Goal: Check status: Check status

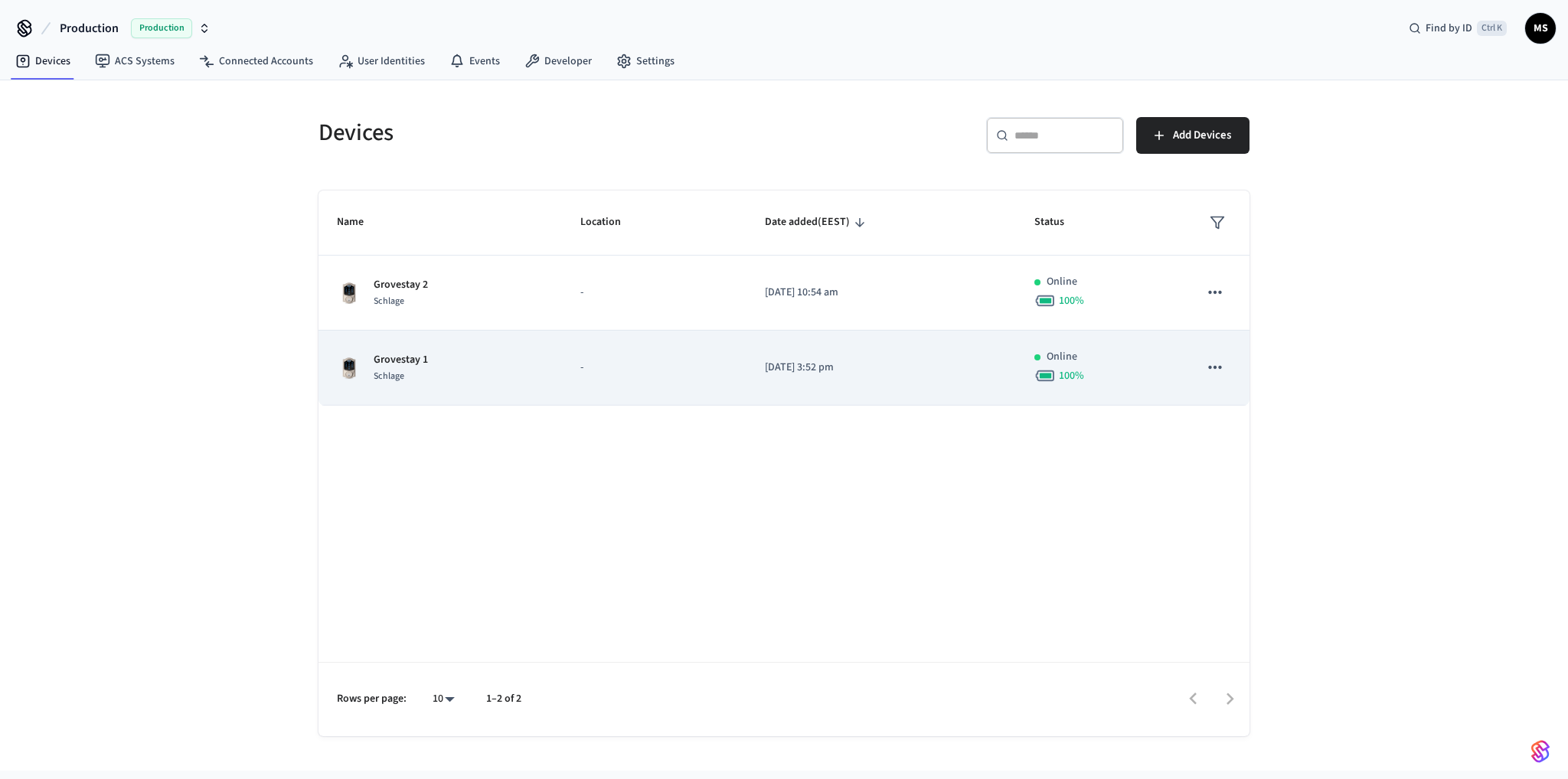
click at [639, 375] on td "-" at bounding box center [654, 368] width 185 height 75
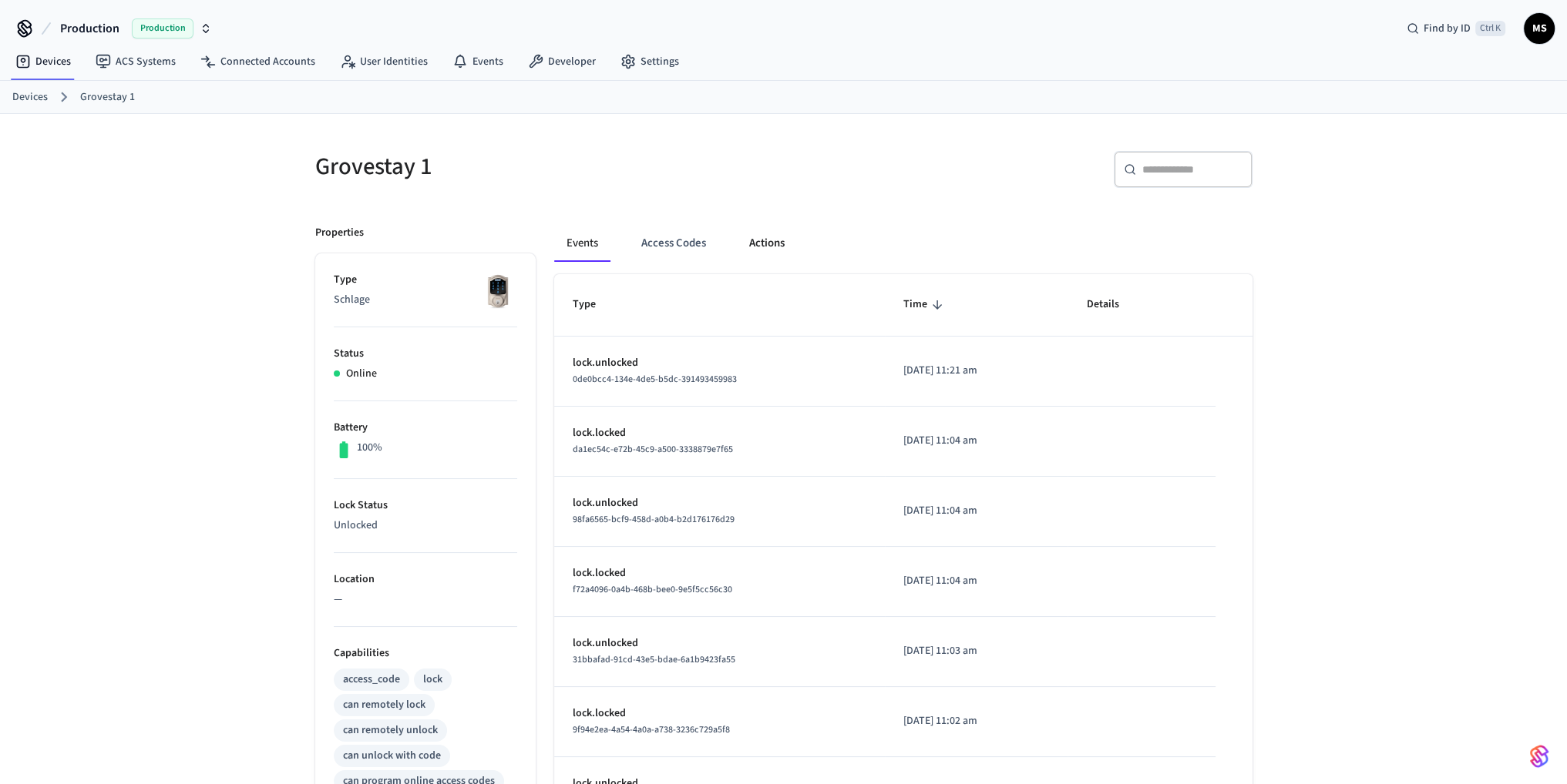
click at [794, 250] on button "Actions" at bounding box center [767, 244] width 60 height 37
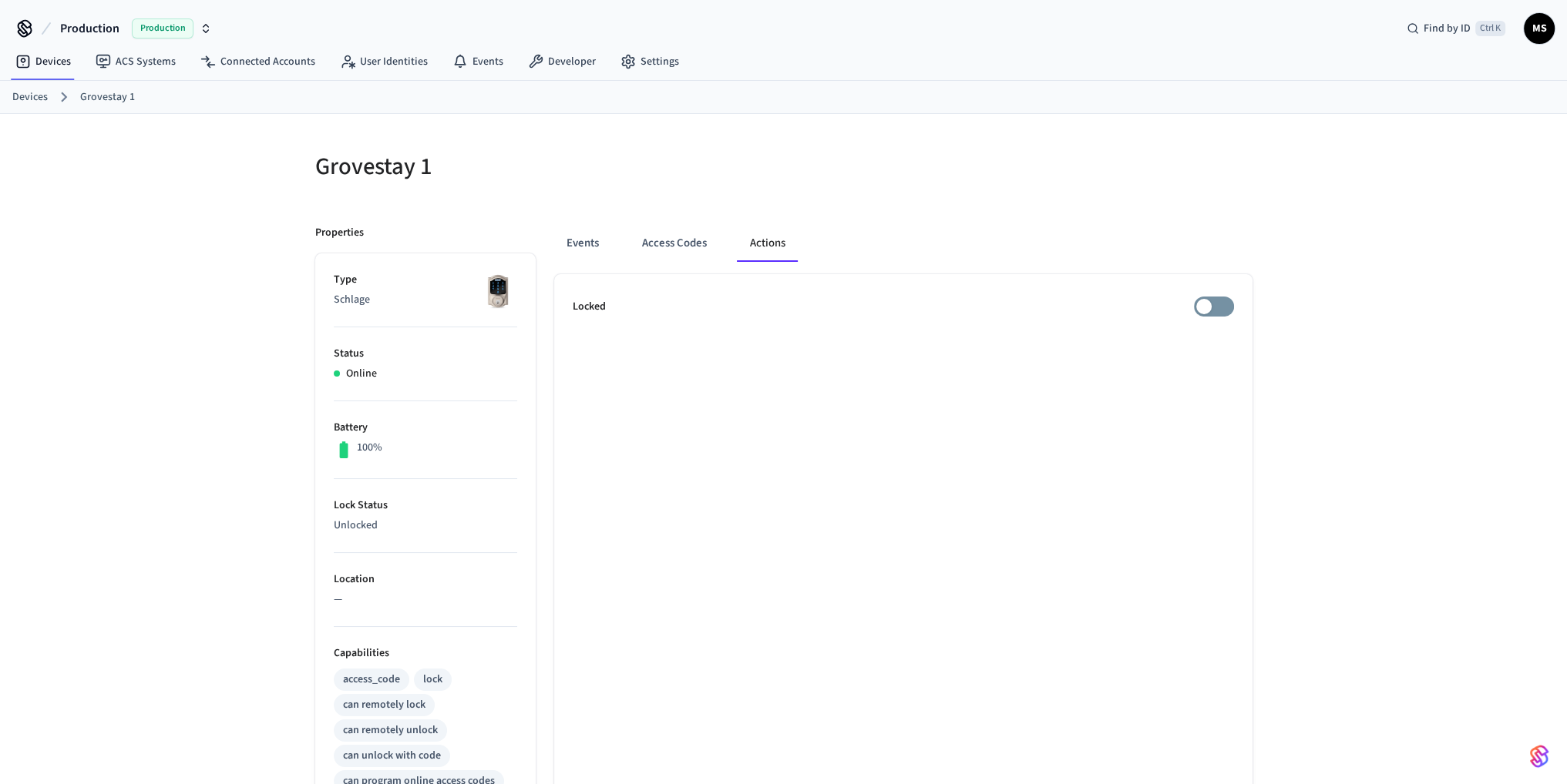
click at [580, 168] on h5 "Grovestay 1" at bounding box center [544, 166] width 460 height 31
click at [667, 250] on button "Access Codes" at bounding box center [674, 244] width 90 height 37
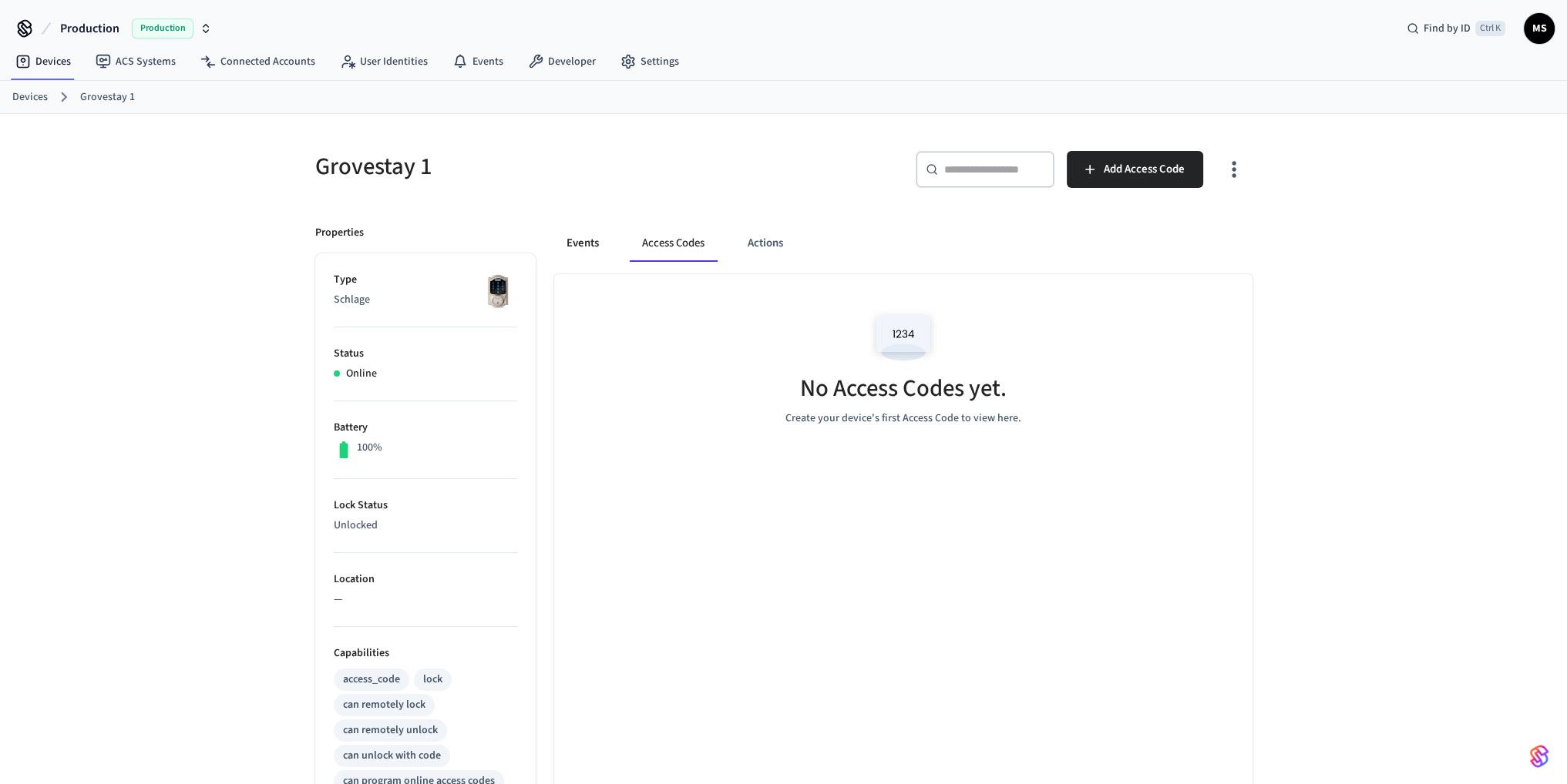
click at [598, 239] on button "Events" at bounding box center [583, 244] width 57 height 37
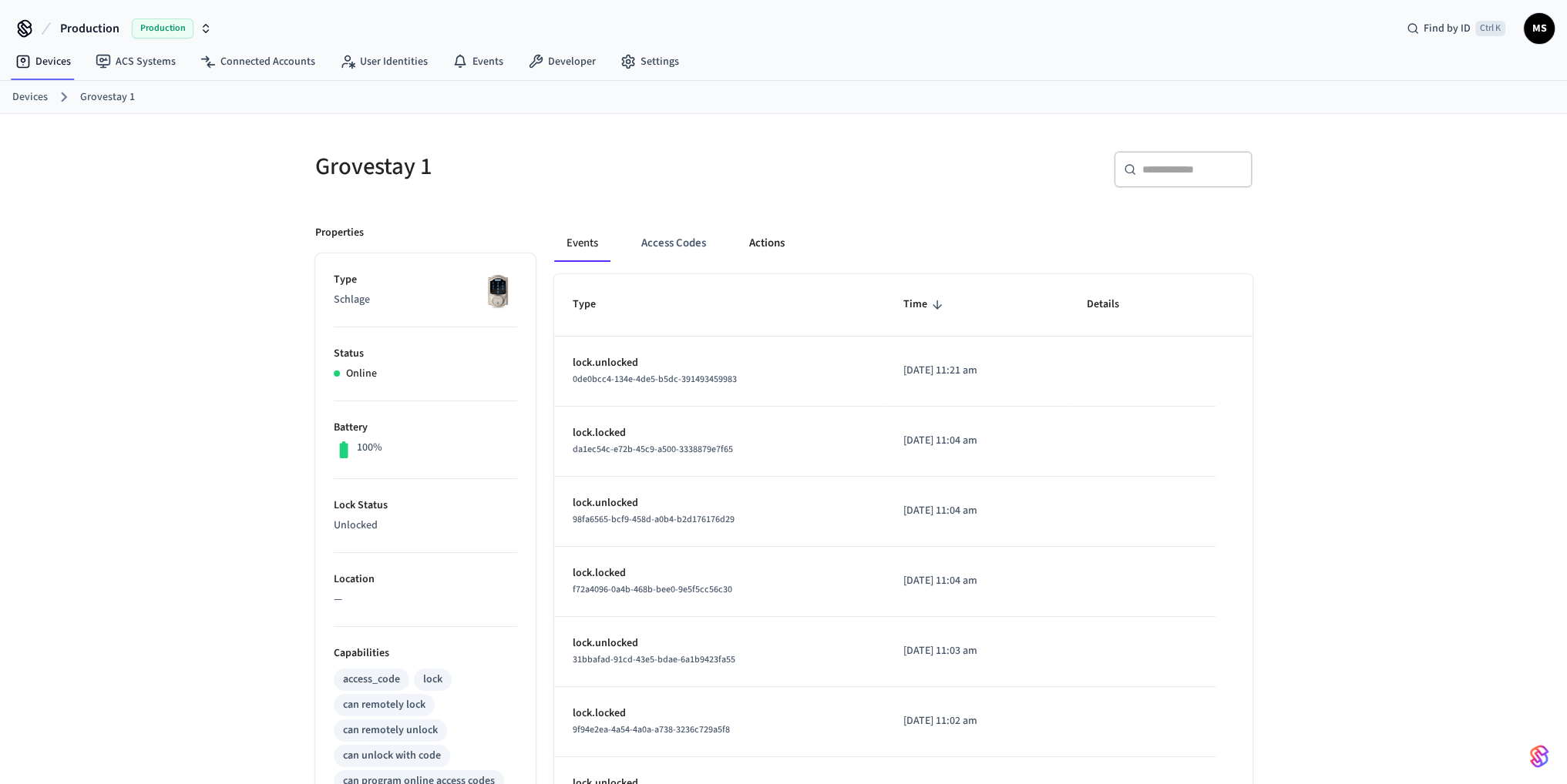
click at [777, 244] on button "Actions" at bounding box center [767, 244] width 60 height 37
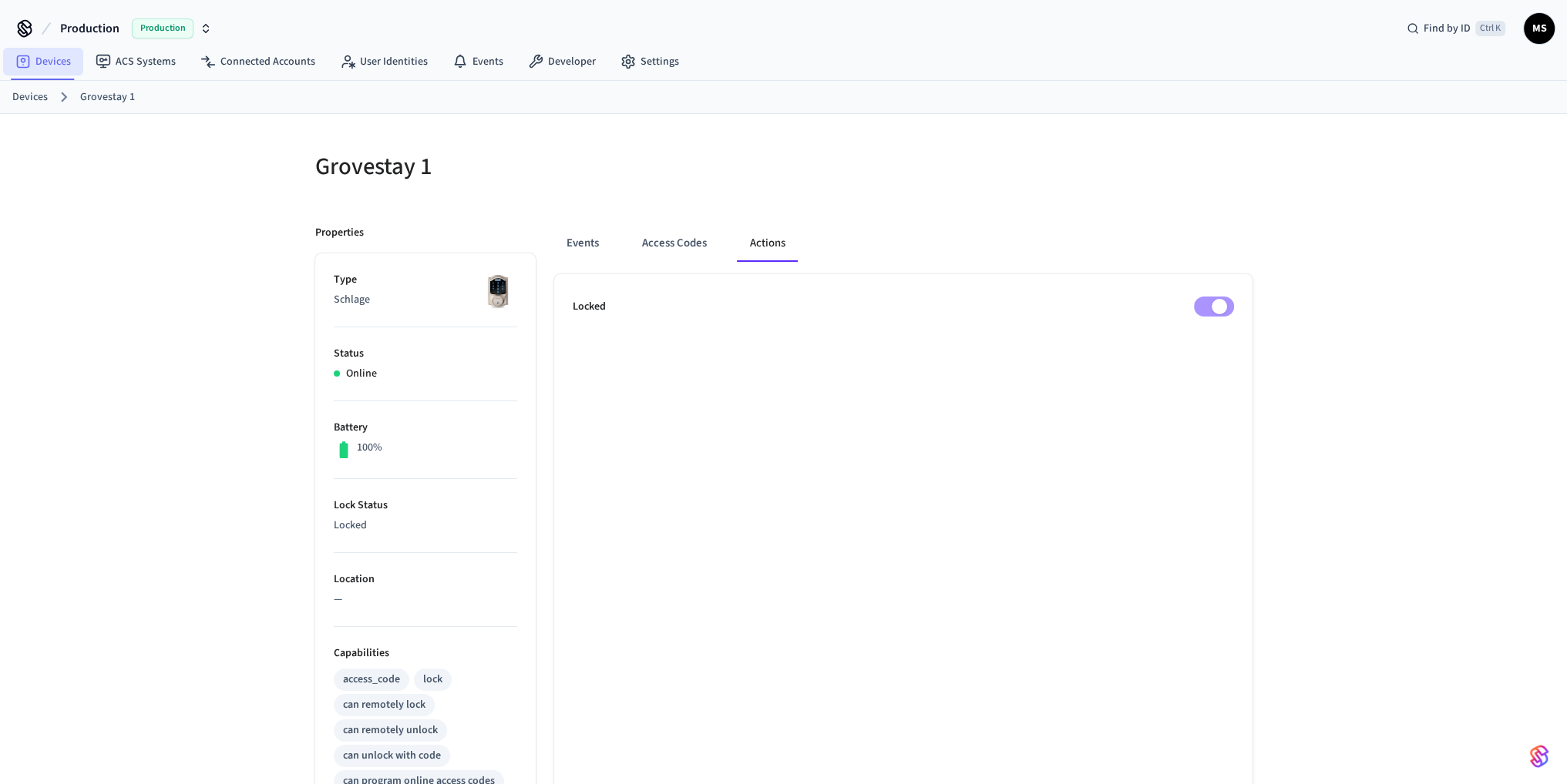
click at [46, 58] on link "Devices" at bounding box center [42, 62] width 80 height 28
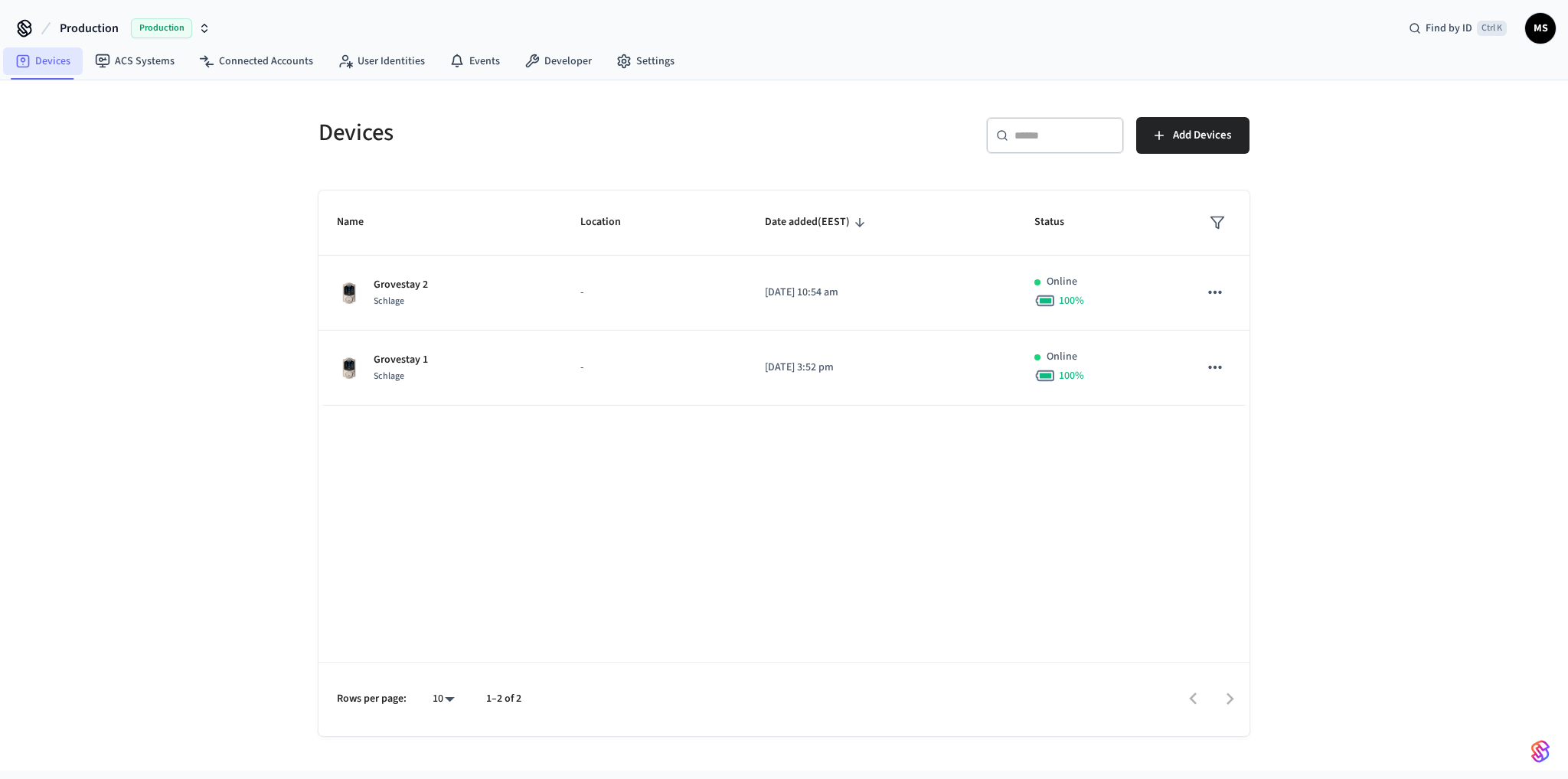
click at [65, 71] on link "Devices" at bounding box center [42, 62] width 79 height 27
